Goal: Navigation & Orientation: Understand site structure

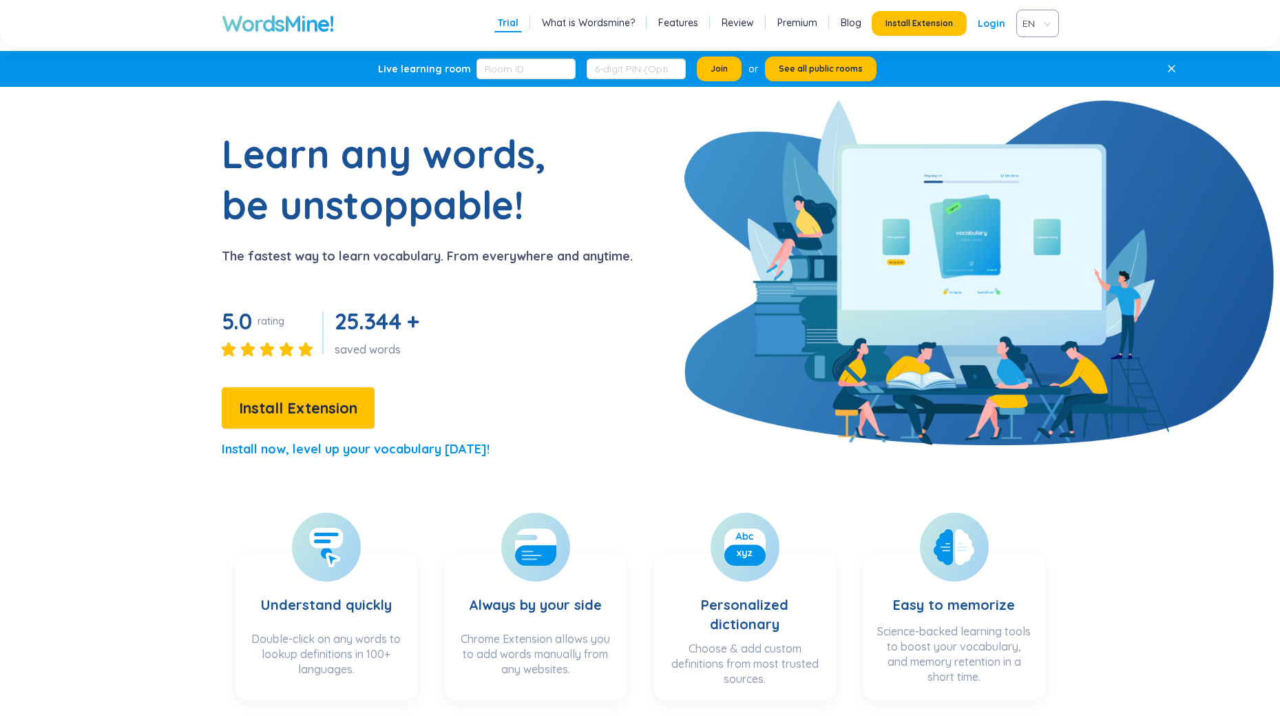
click at [553, 236] on div "Learn any words, be unstoppable! The fastest way to learn vocabulary. From ever…" at bounding box center [372, 299] width 521 height 343
click at [676, 21] on link "Features" at bounding box center [678, 23] width 40 height 14
click at [1174, 67] on icon at bounding box center [1171, 68] width 9 height 9
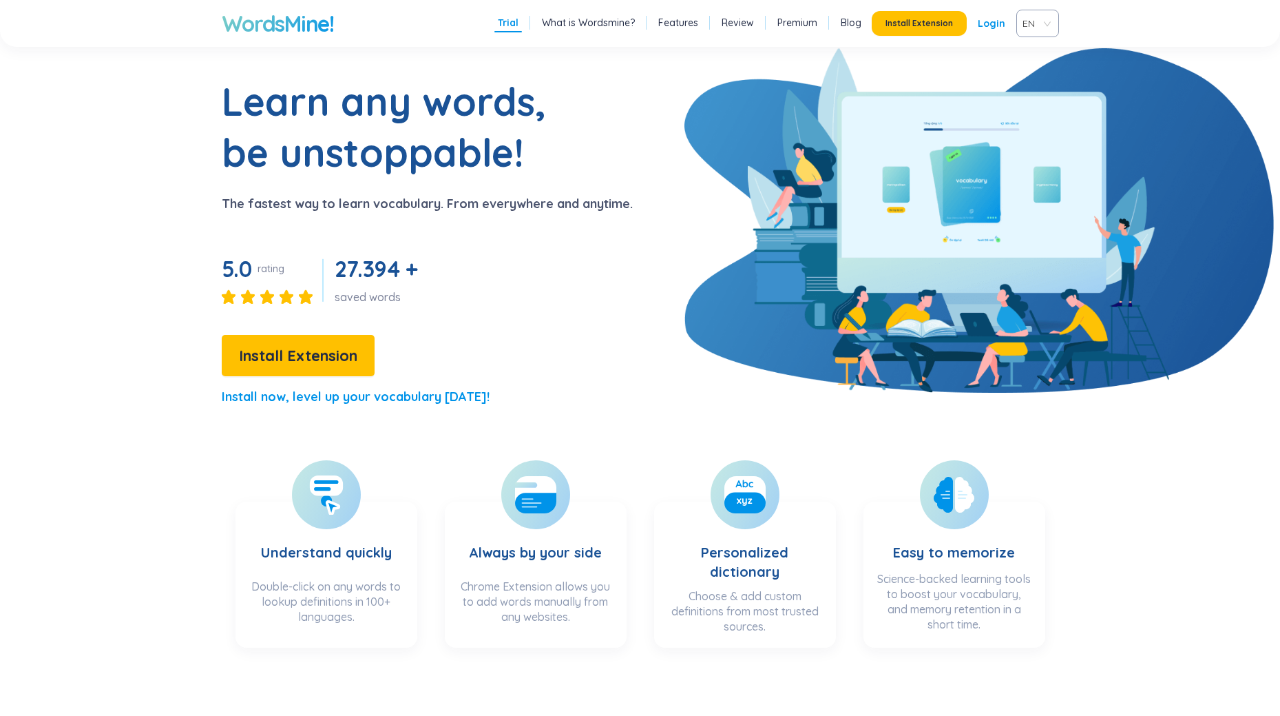
click at [291, 18] on h1 "WordsMine!" at bounding box center [278, 24] width 112 height 28
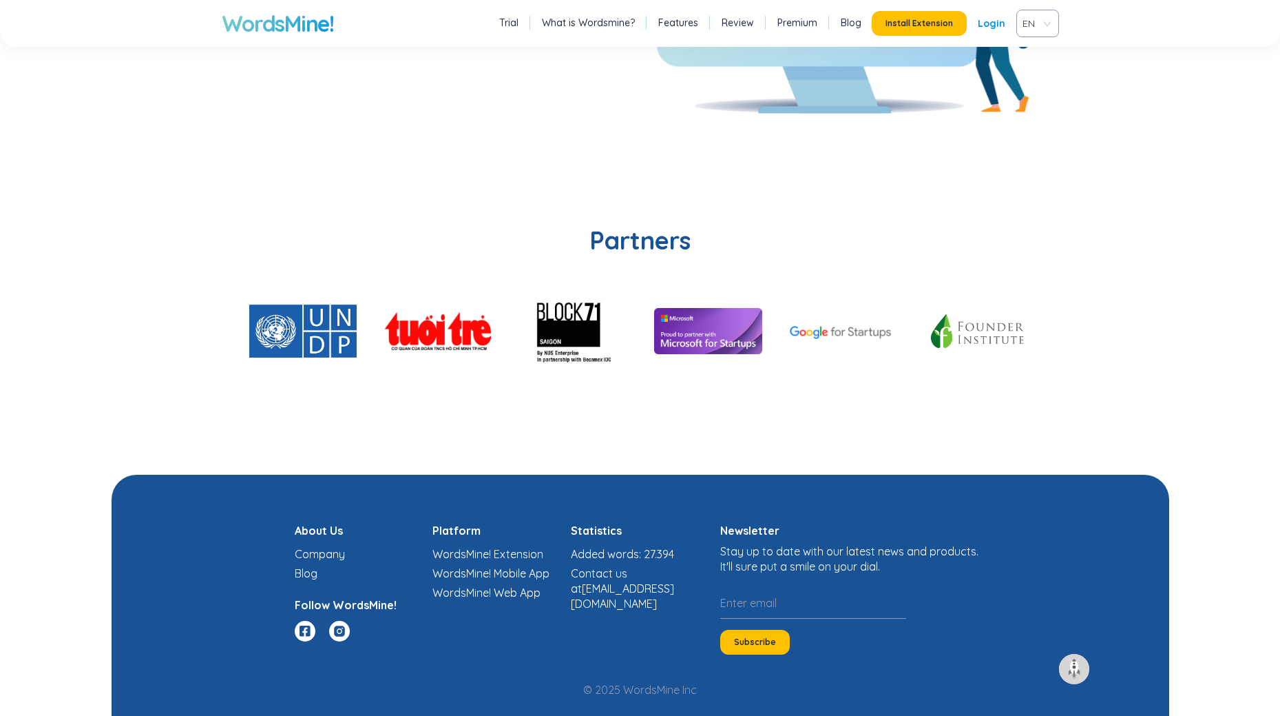
scroll to position [3189, 0]
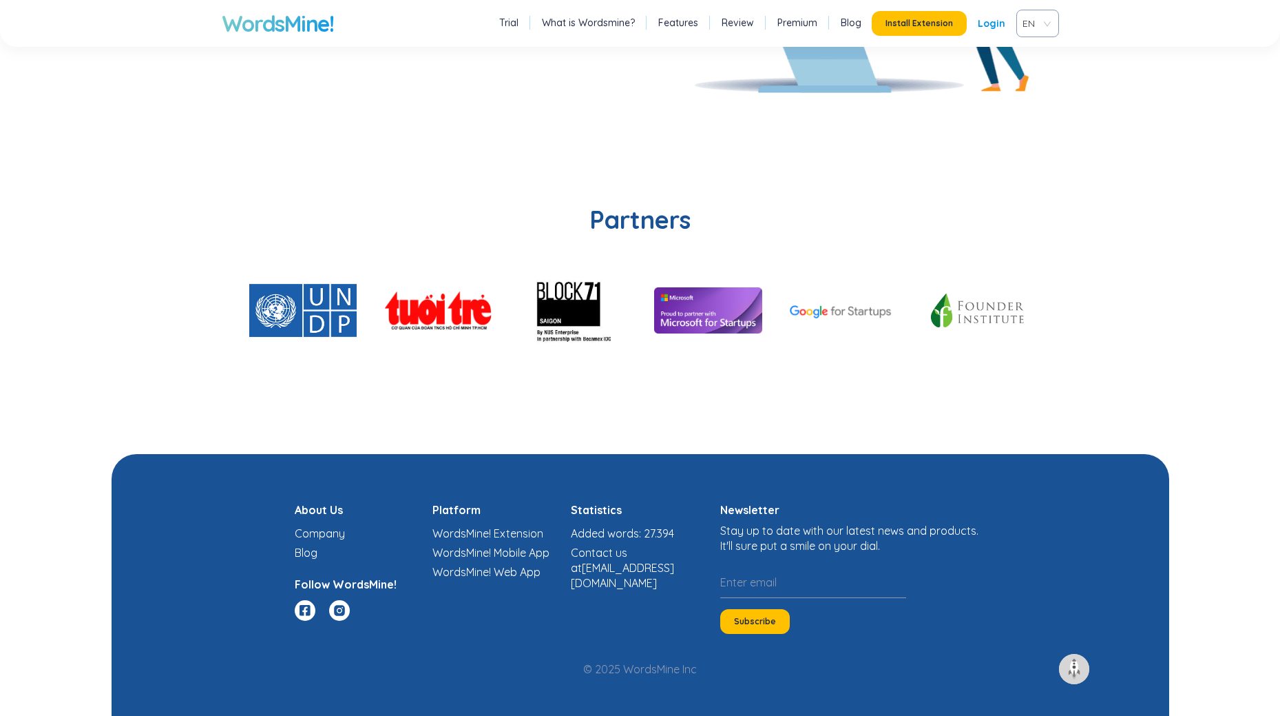
click at [180, 224] on section "Partners" at bounding box center [641, 301] width 1058 height 306
